Goal: Task Accomplishment & Management: Use online tool/utility

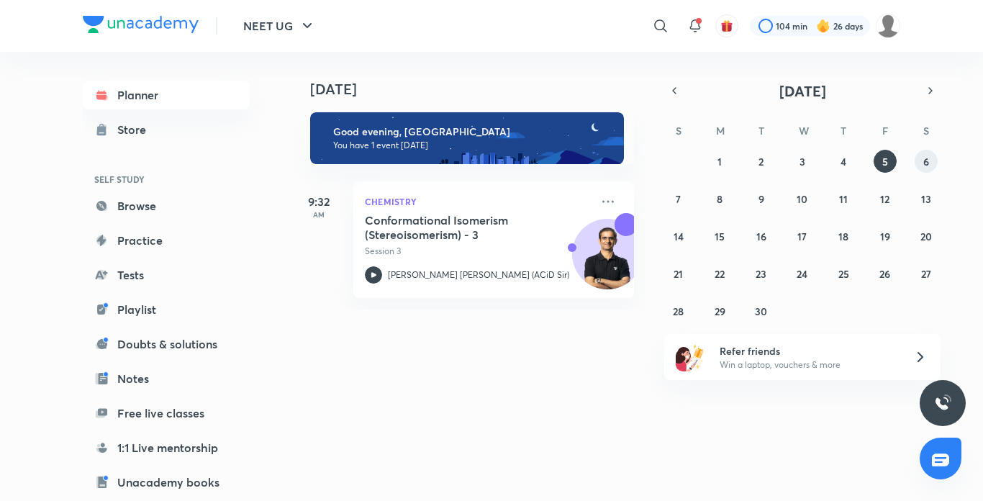
click at [916, 165] on button "6" at bounding box center [925, 161] width 23 height 23
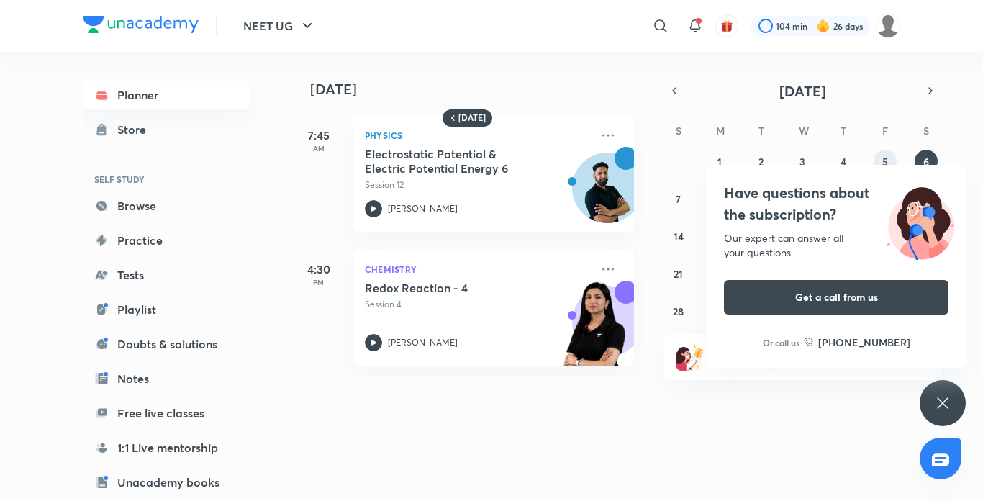
click at [889, 155] on button "5" at bounding box center [884, 161] width 23 height 23
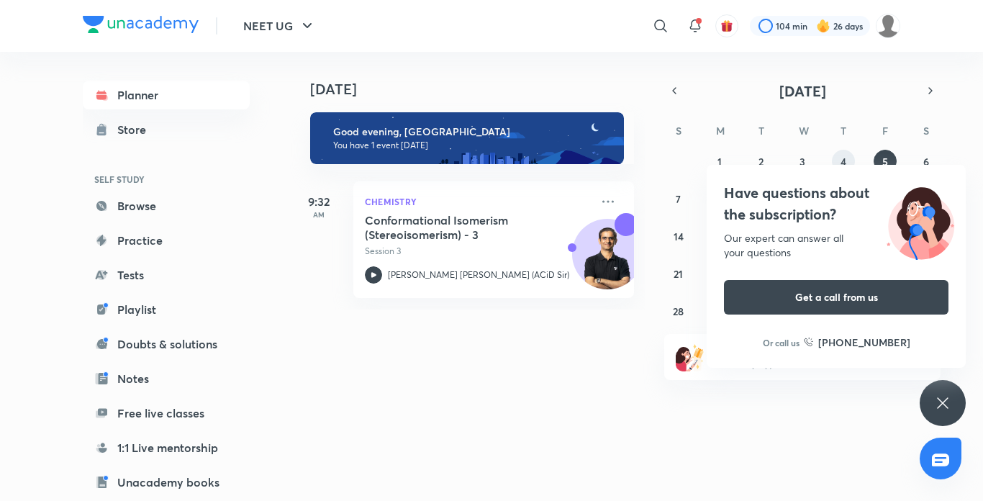
click at [849, 155] on button "4" at bounding box center [843, 161] width 23 height 23
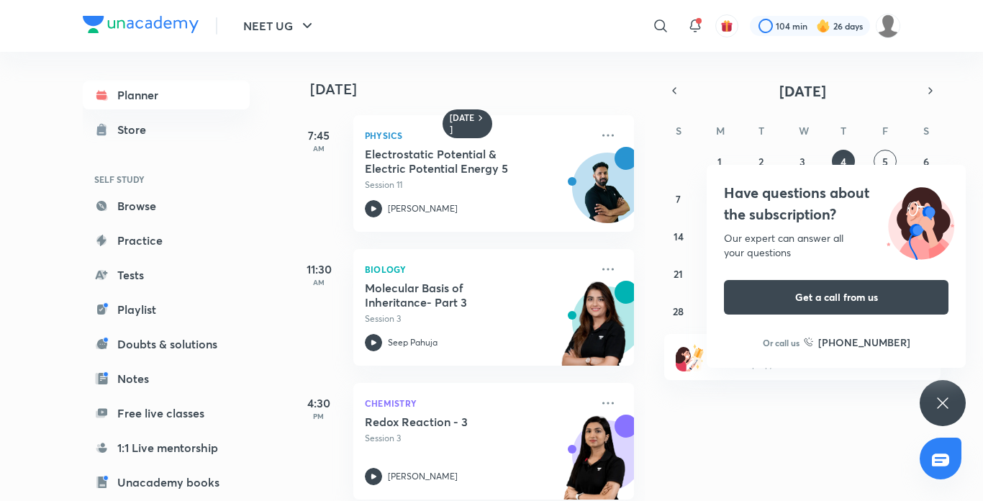
click at [950, 383] on div "Have questions about the subscription? Our expert can answer all your questions…" at bounding box center [942, 403] width 46 height 46
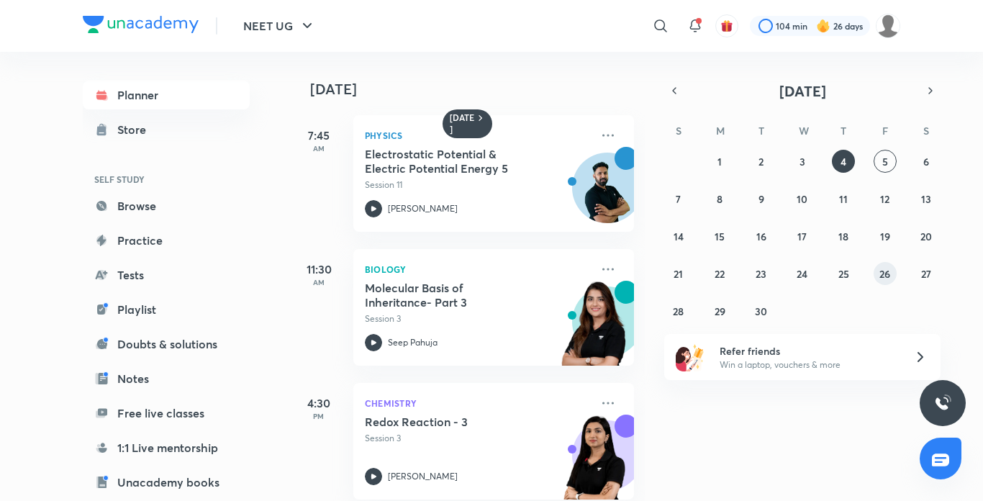
click at [883, 272] on abbr "26" at bounding box center [884, 274] width 11 height 14
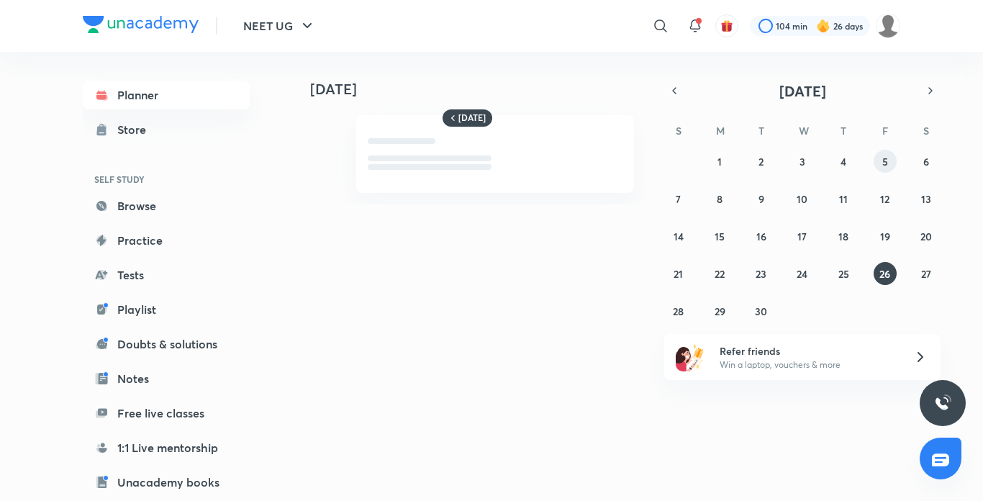
click at [887, 162] on abbr "5" at bounding box center [885, 162] width 6 height 14
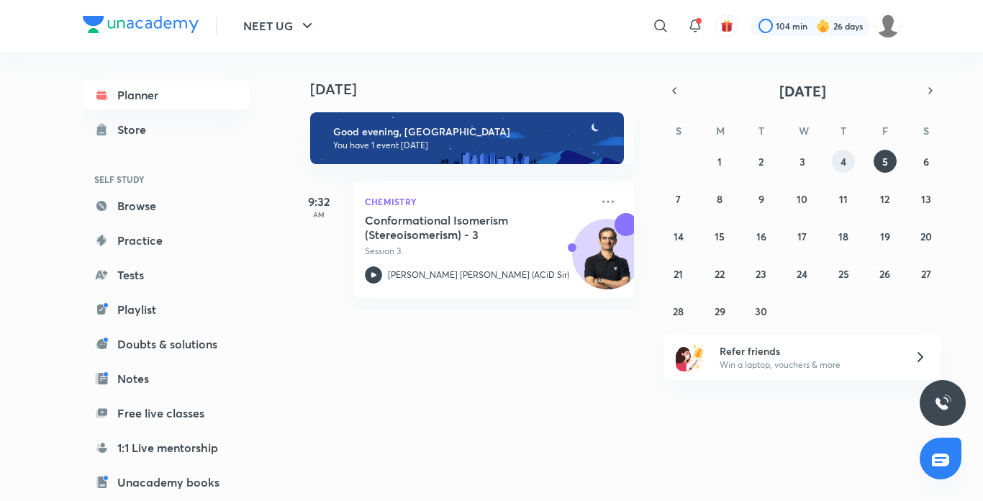
click at [840, 153] on button "4" at bounding box center [843, 161] width 23 height 23
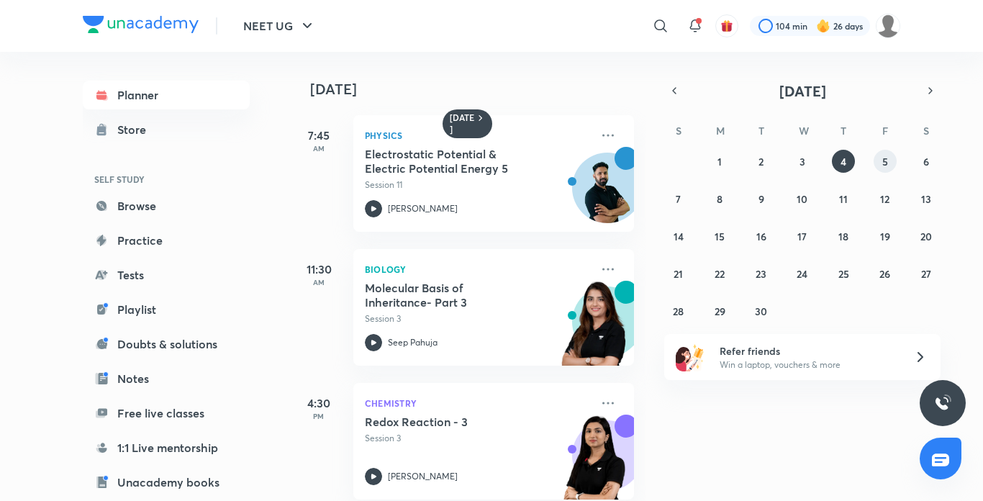
click at [880, 171] on button "5" at bounding box center [884, 161] width 23 height 23
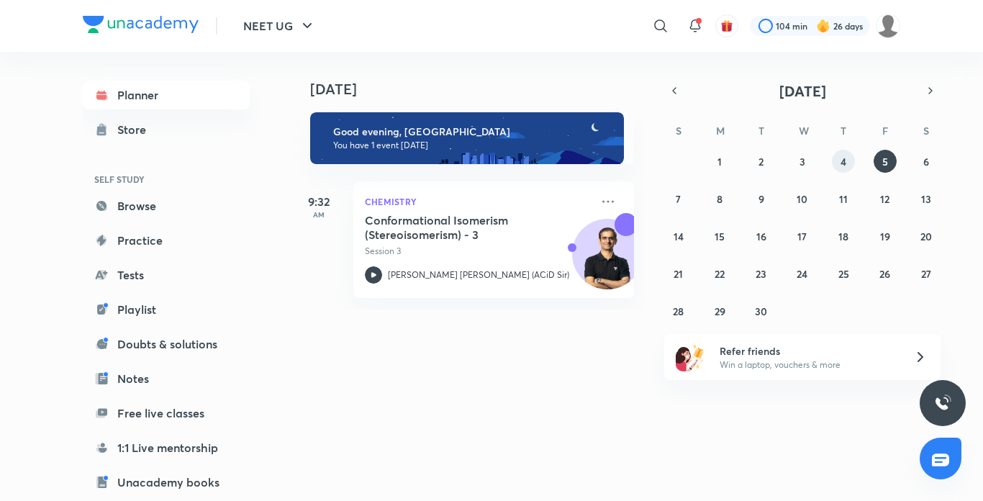
click at [835, 157] on button "4" at bounding box center [843, 161] width 23 height 23
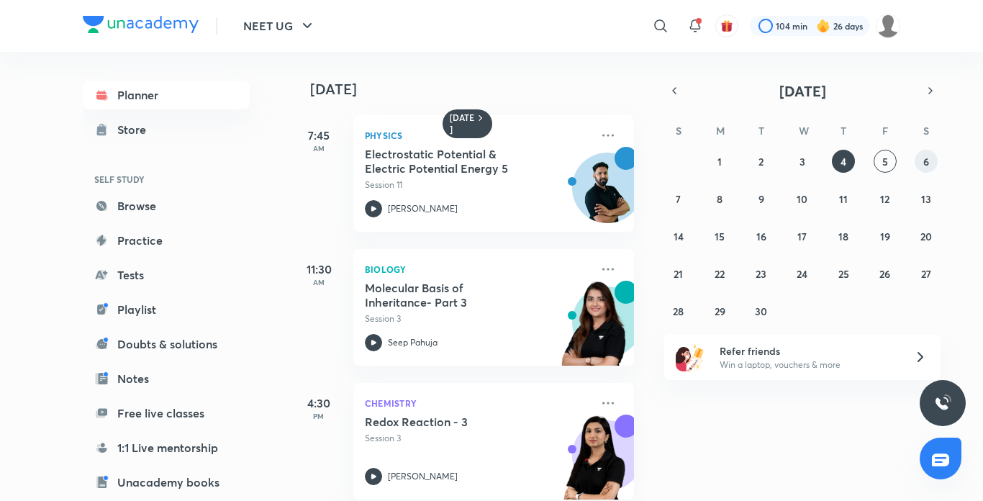
click at [920, 155] on button "6" at bounding box center [925, 161] width 23 height 23
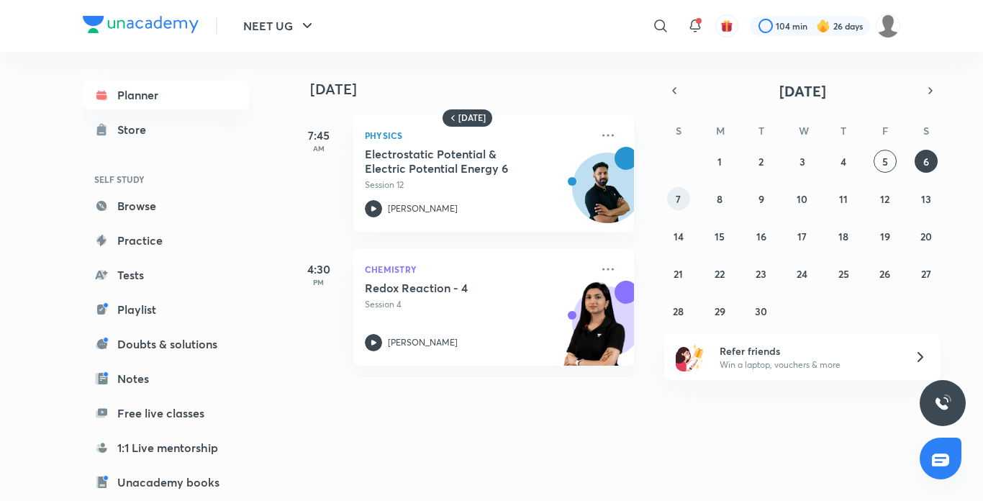
click at [686, 196] on button "7" at bounding box center [678, 198] width 23 height 23
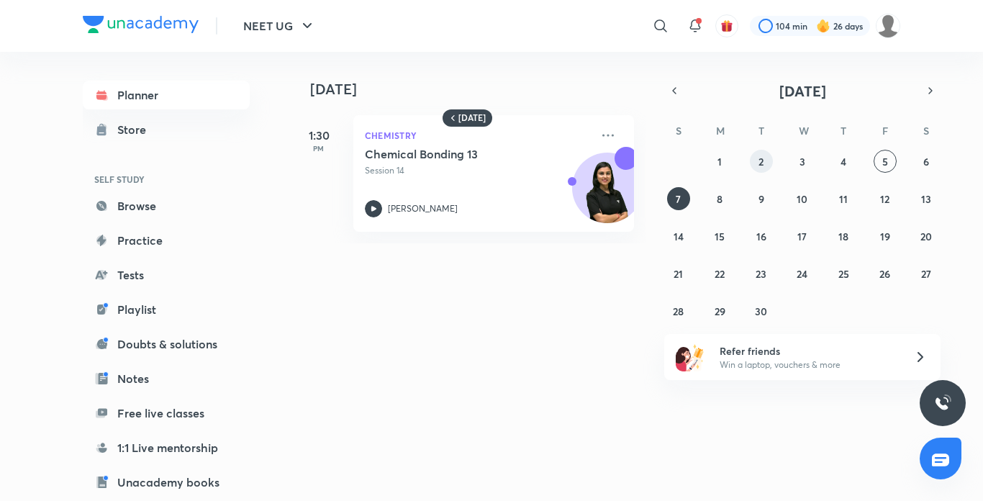
click at [758, 155] on abbr "2" at bounding box center [760, 162] width 5 height 14
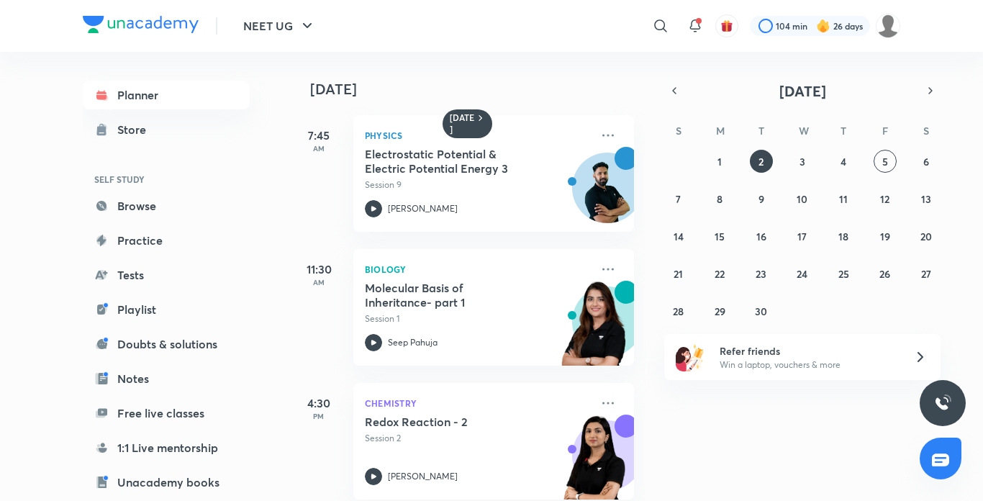
scroll to position [21, 0]
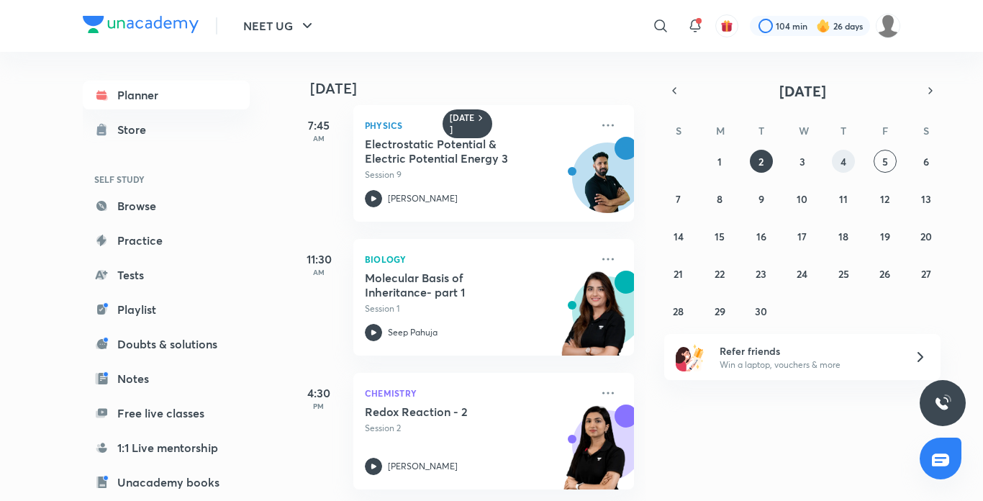
click at [834, 160] on button "4" at bounding box center [843, 161] width 23 height 23
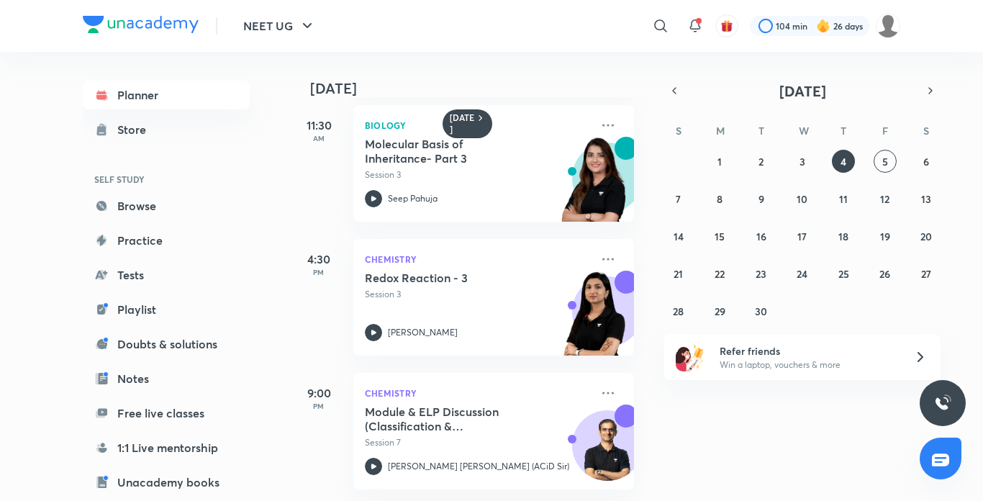
scroll to position [0, 0]
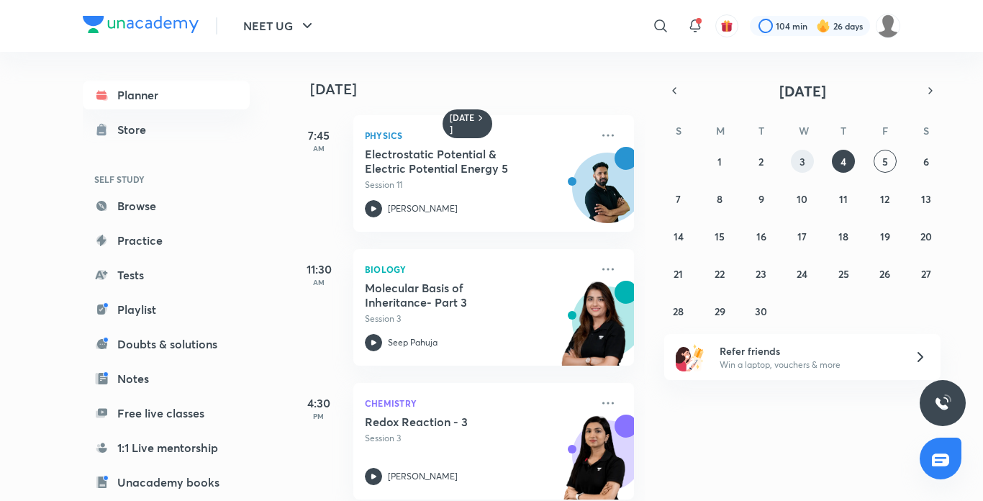
click at [806, 171] on button "3" at bounding box center [802, 161] width 23 height 23
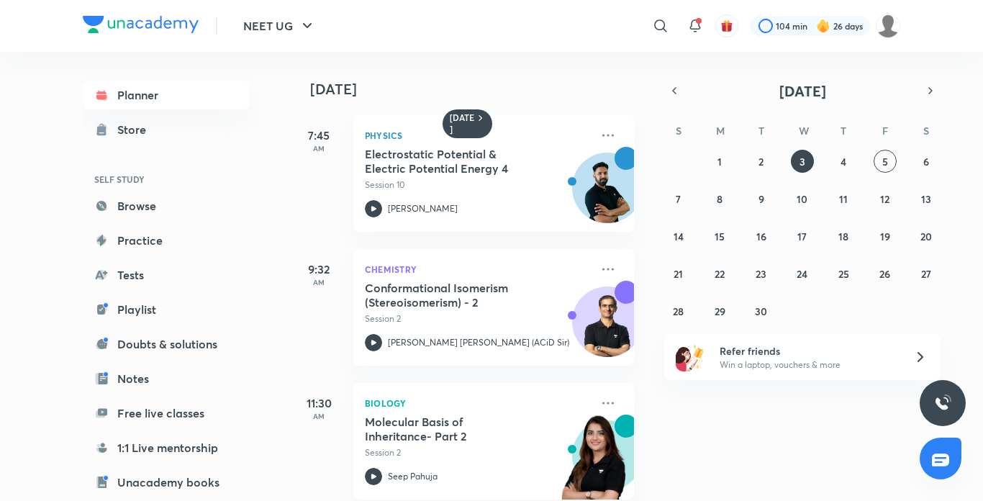
scroll to position [155, 0]
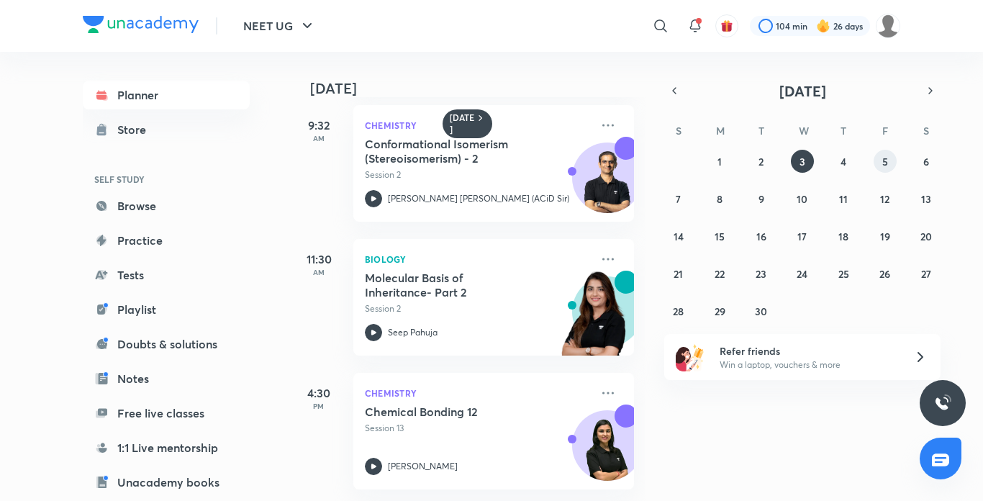
click at [876, 161] on button "5" at bounding box center [884, 161] width 23 height 23
